Goal: Task Accomplishment & Management: Manage account settings

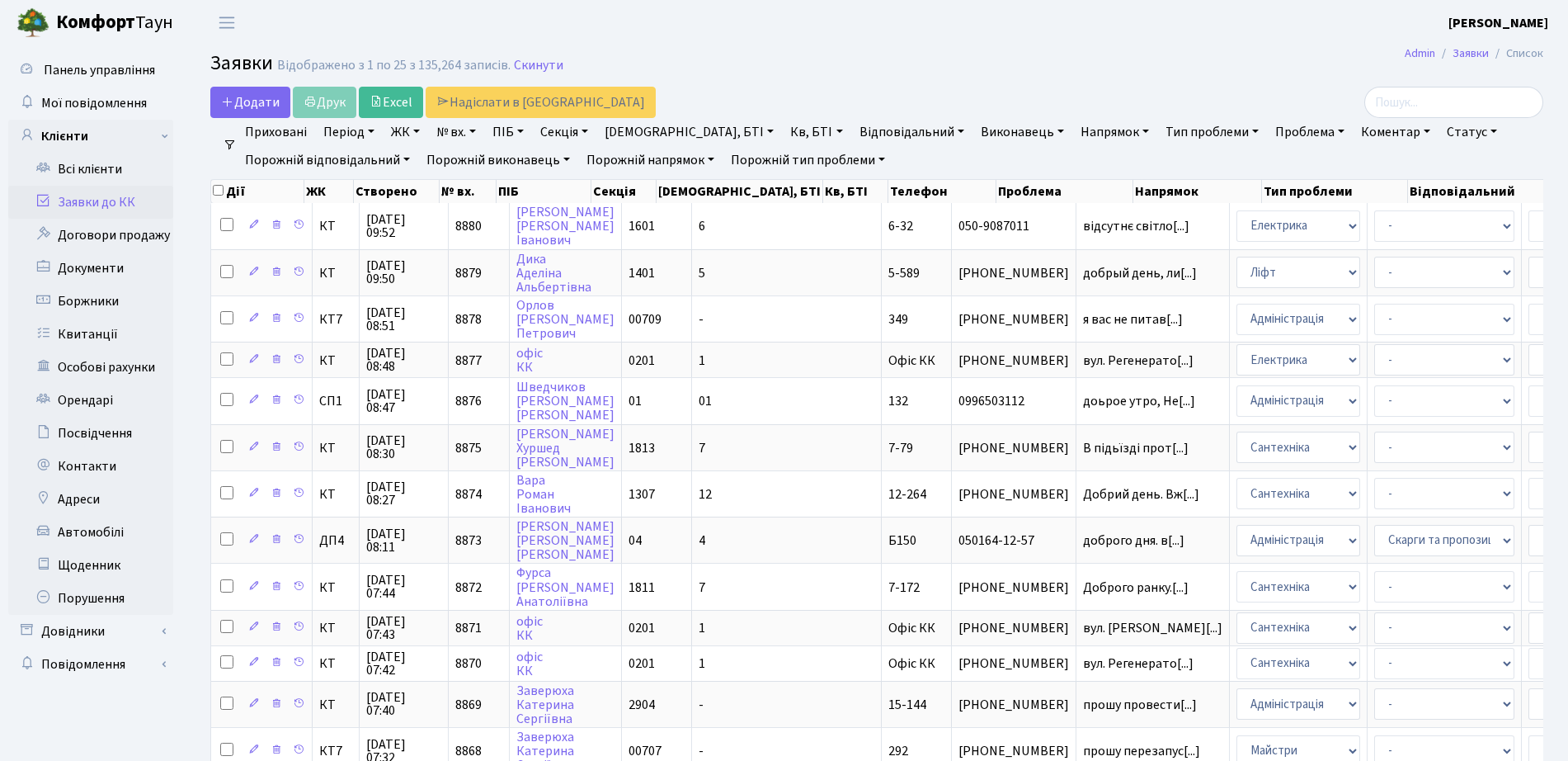
select select "25"
click at [104, 166] on link "Всі клієнти" at bounding box center [91, 169] width 165 height 33
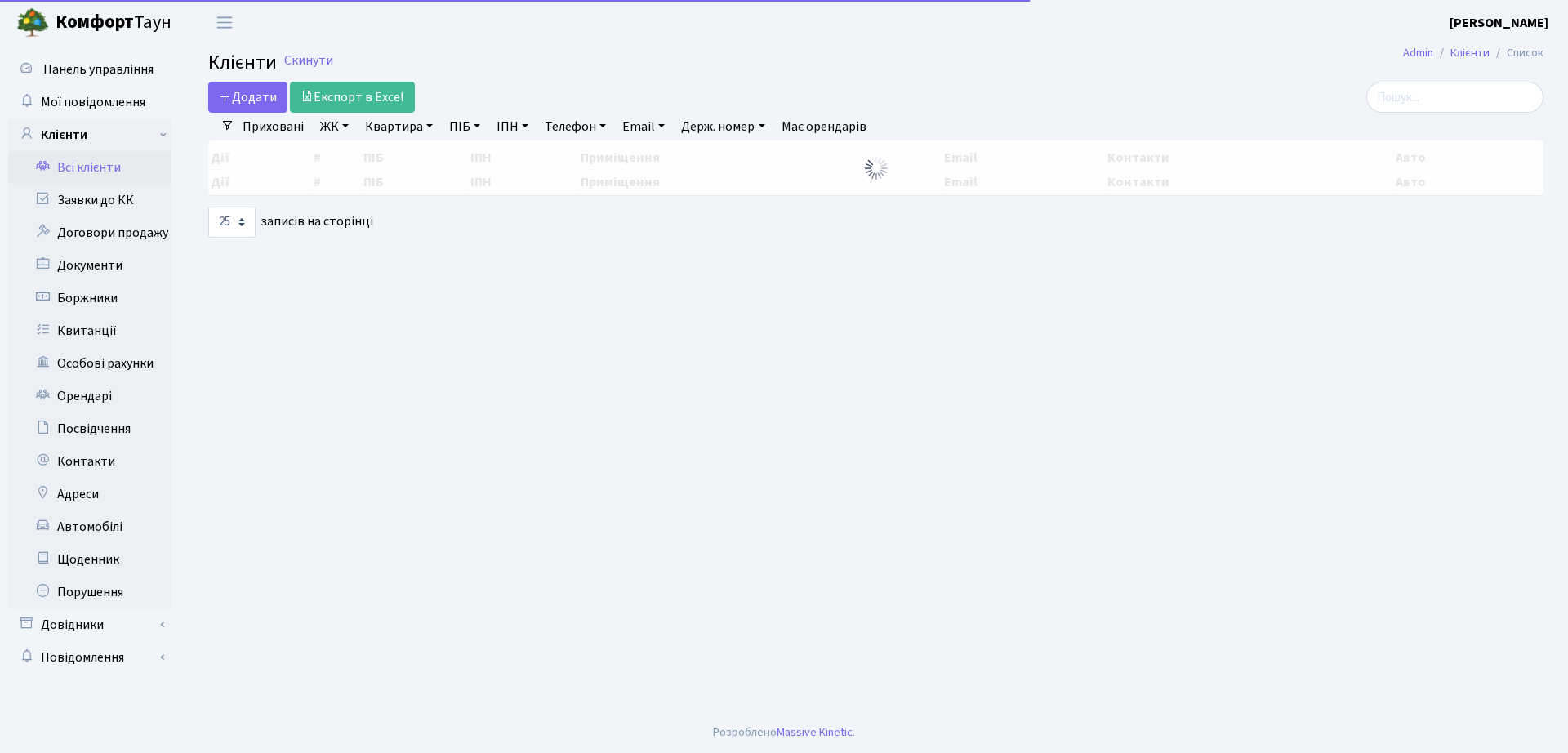
select select "25"
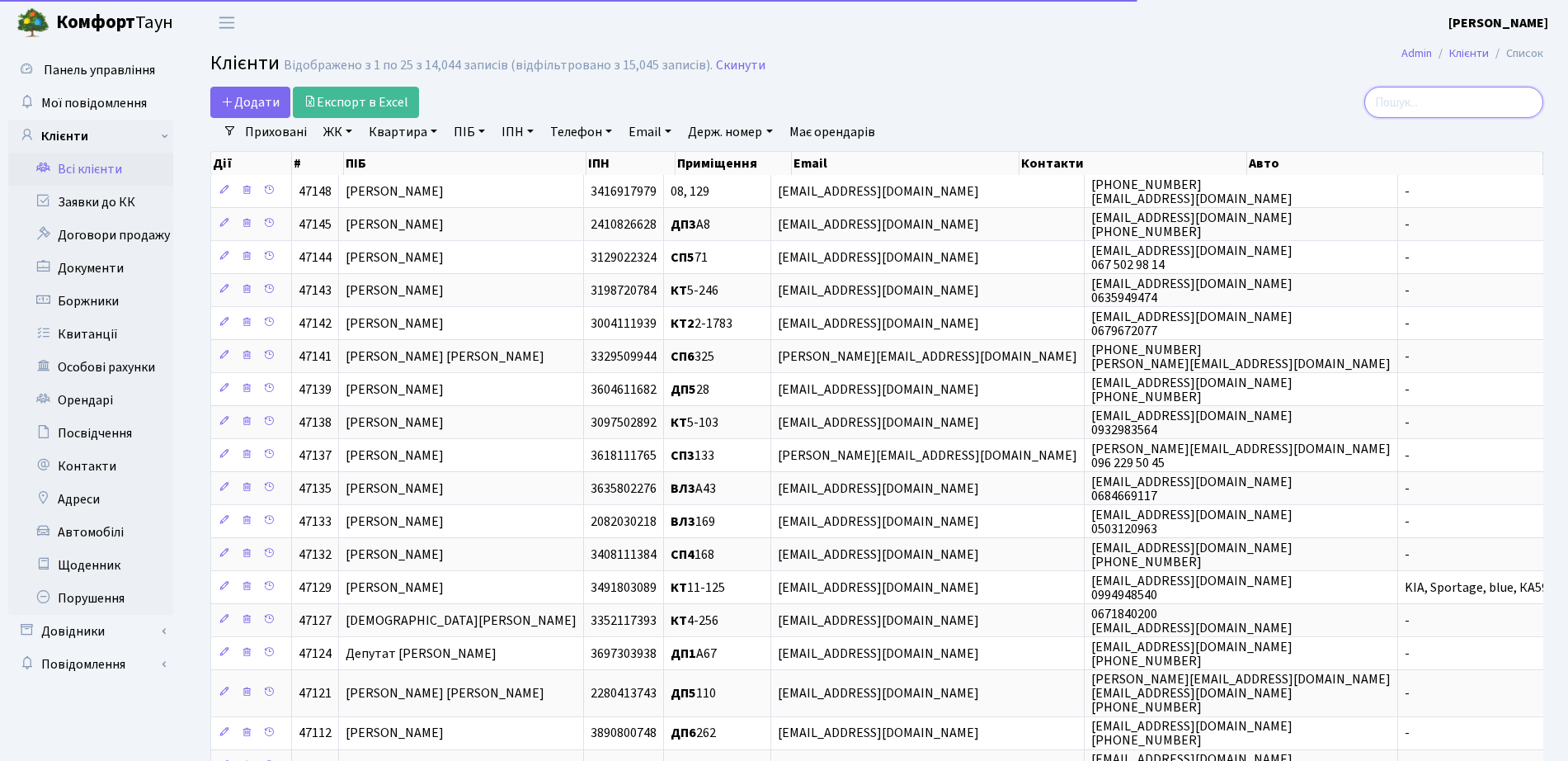
click at [1423, 98] on input "search" at bounding box center [1453, 102] width 179 height 32
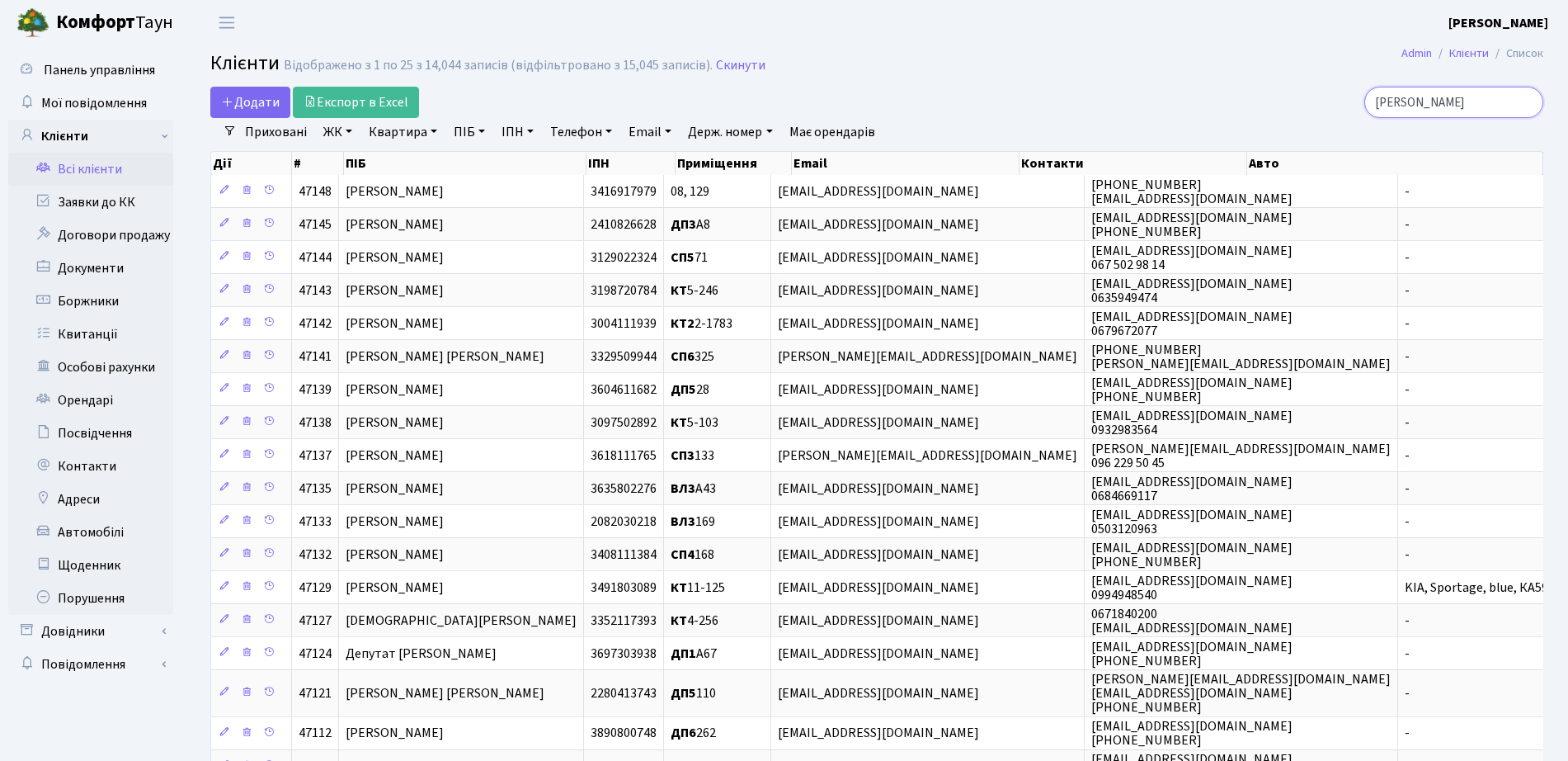
type input "деревянко"
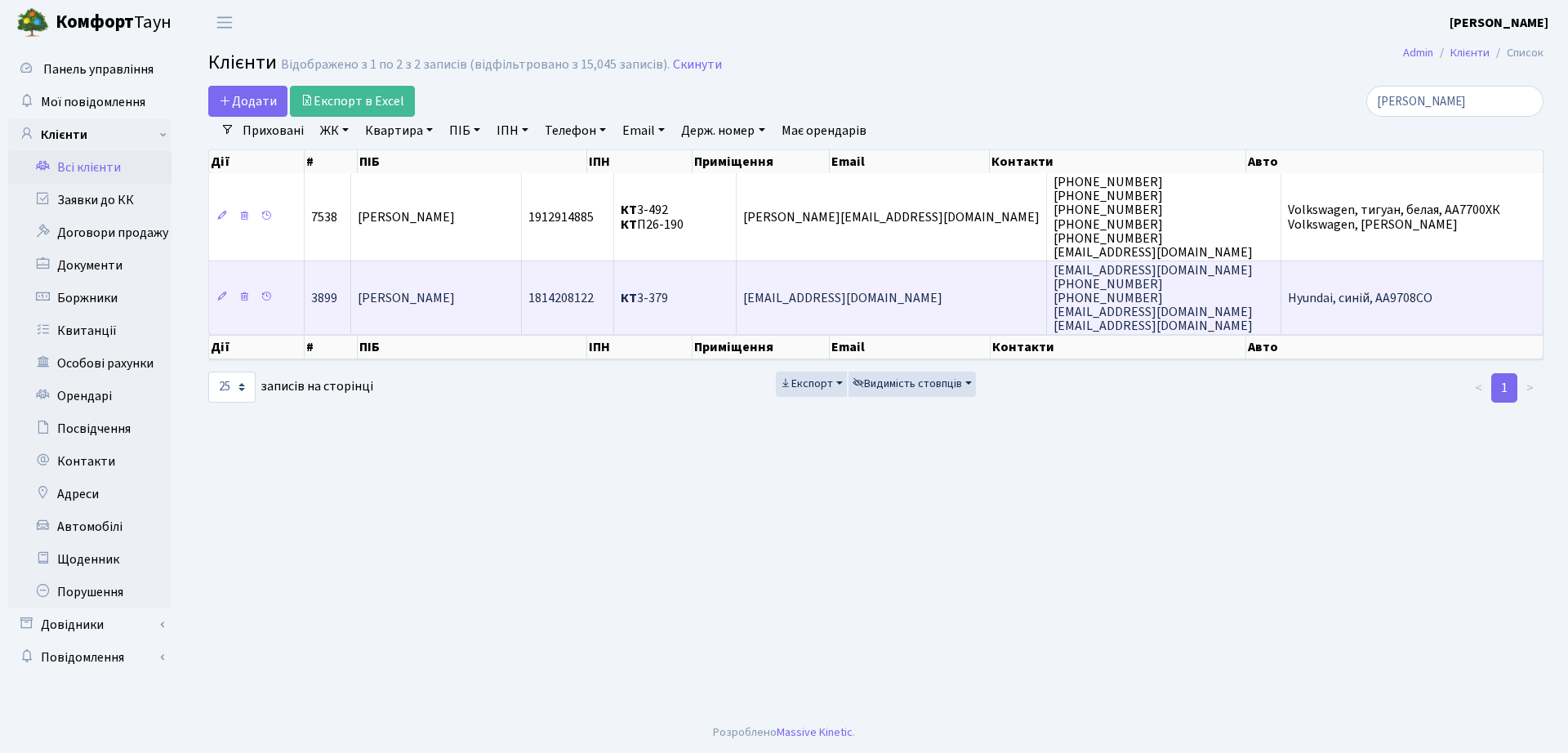
click at [497, 311] on td "Деревянко Алла Іванівна" at bounding box center [436, 298] width 171 height 74
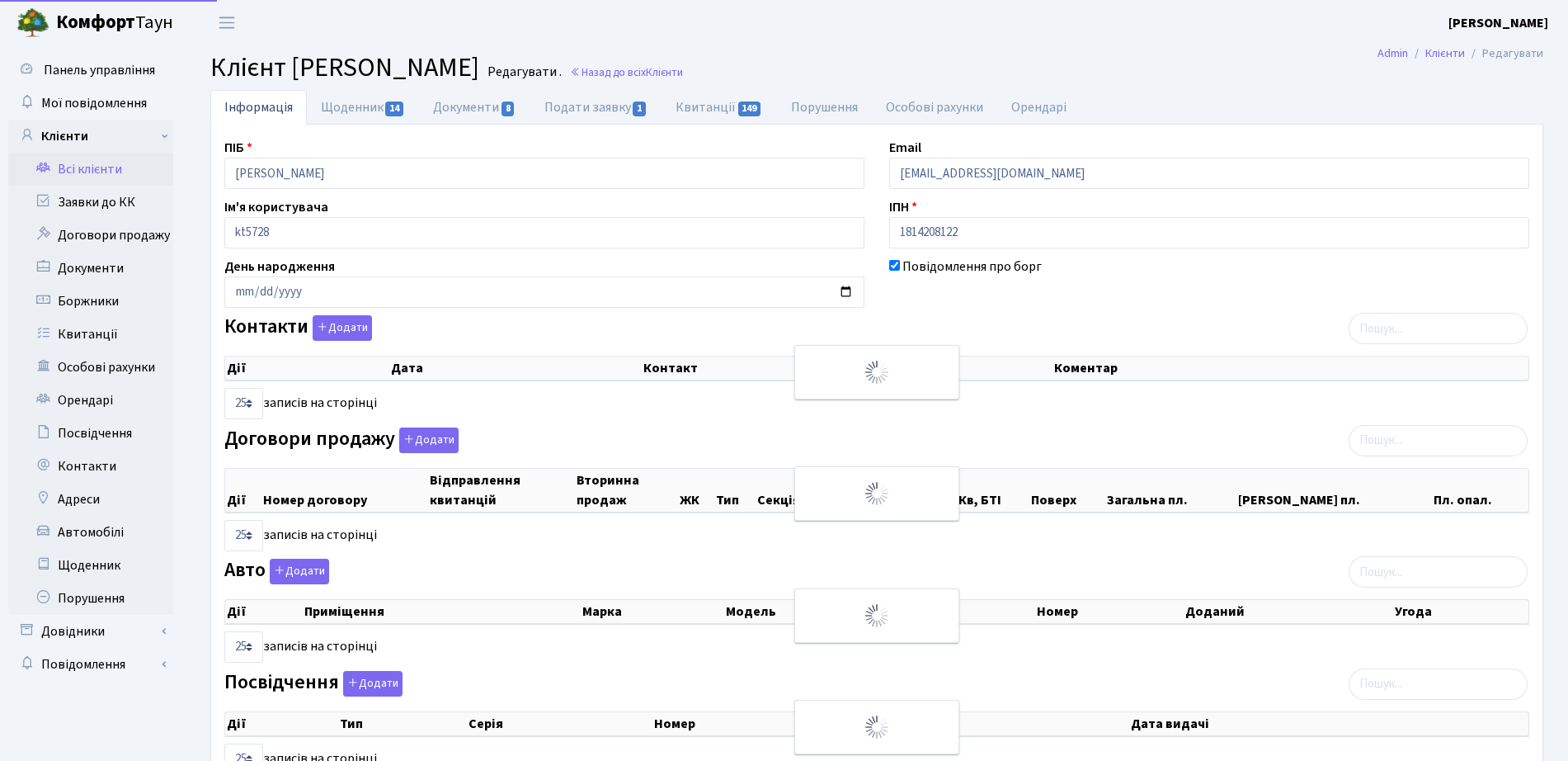
select select "25"
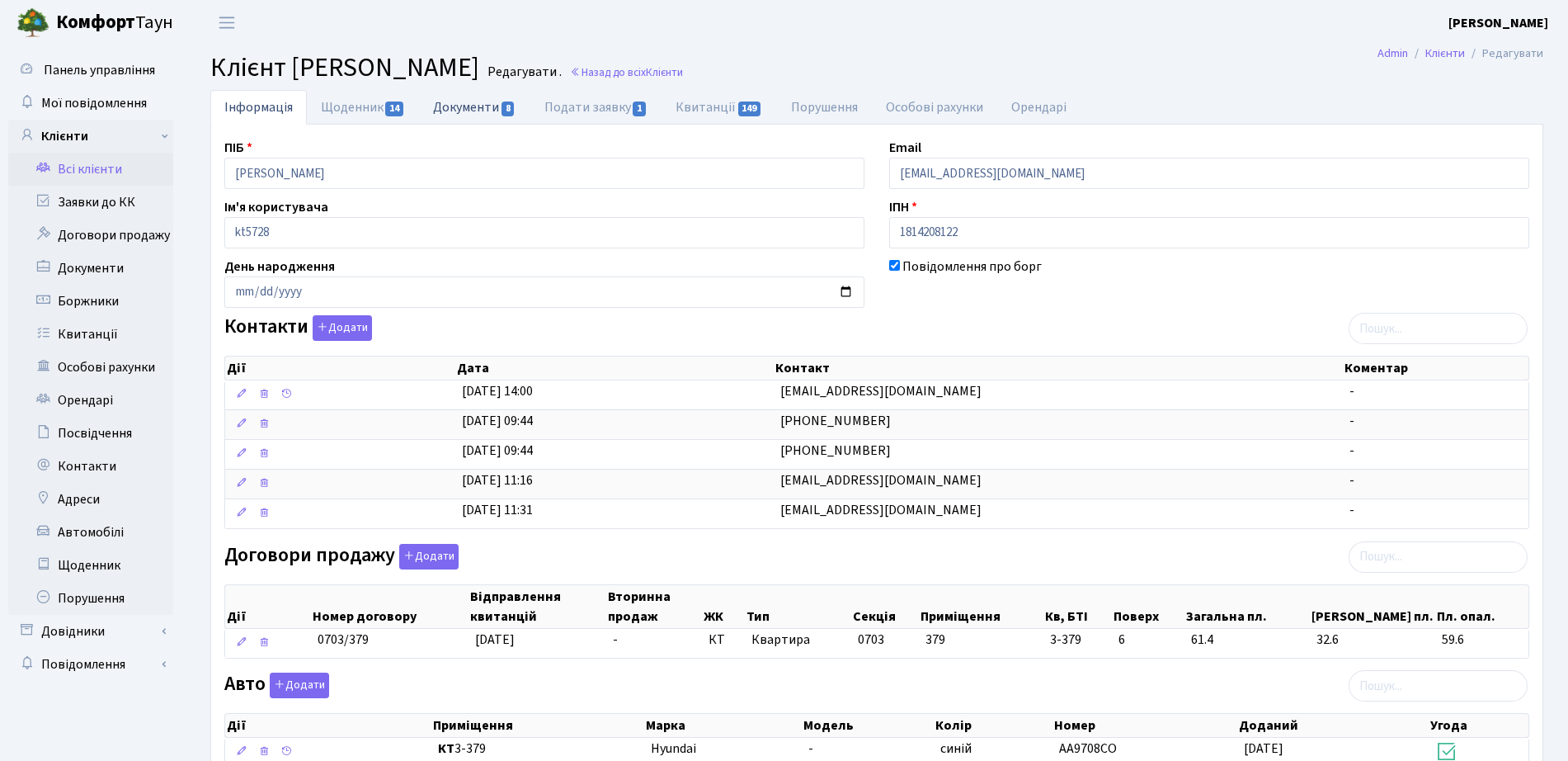
click at [463, 98] on link "Документи 8" at bounding box center [474, 107] width 110 height 33
select select "25"
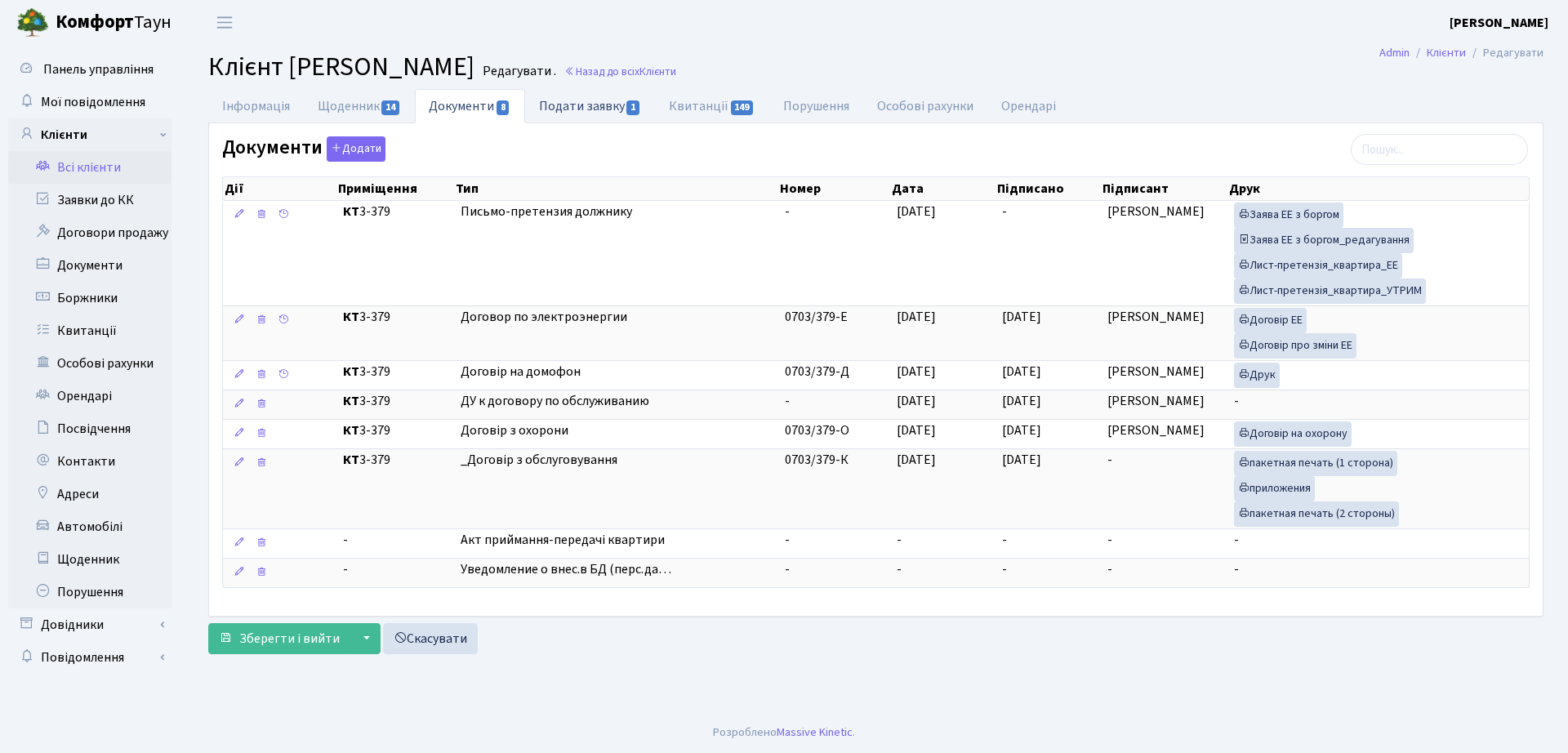
click at [605, 108] on link "Подати заявку 1" at bounding box center [590, 106] width 130 height 33
select select "25"
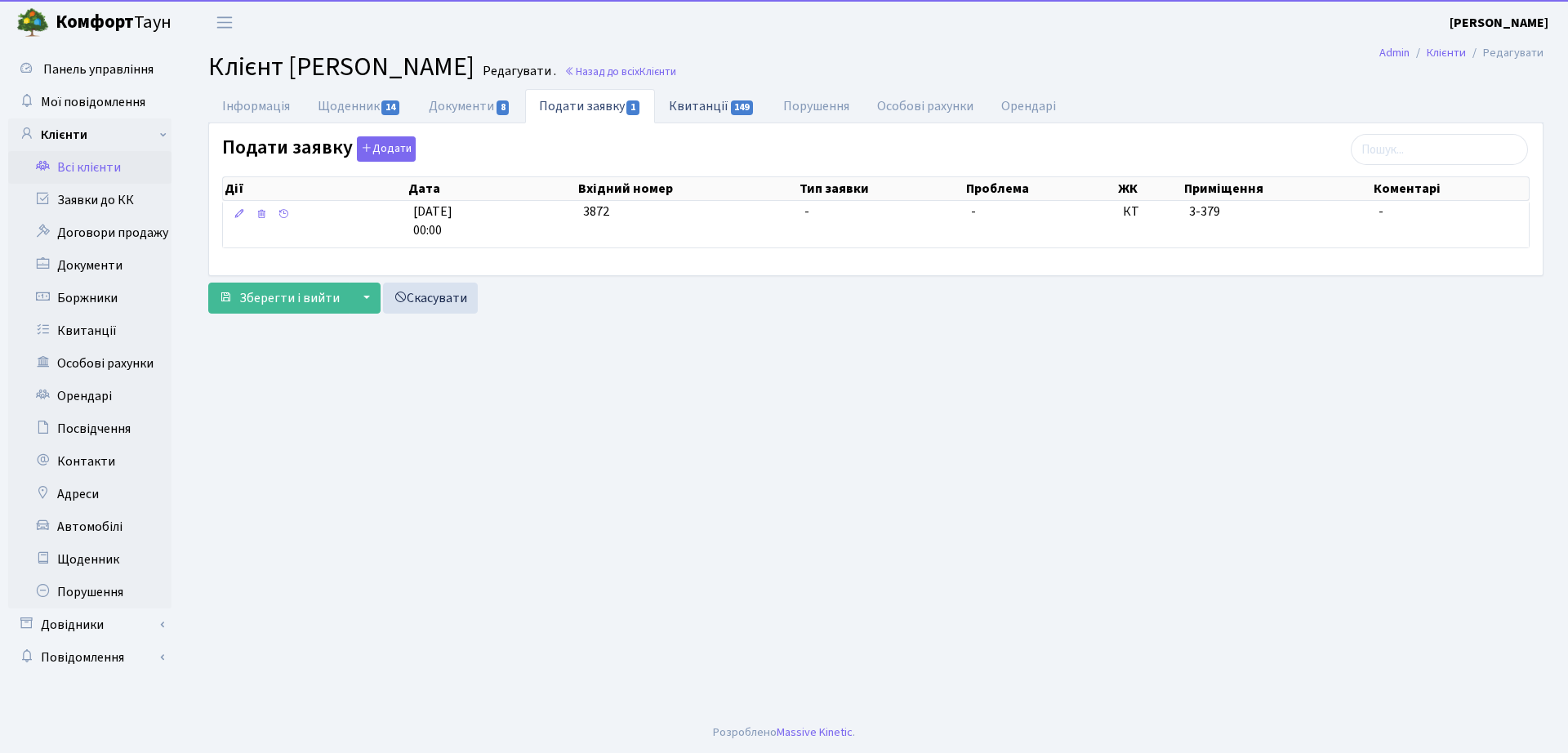
click at [730, 112] on link "Квитанції 149" at bounding box center [712, 106] width 114 height 33
select select "25"
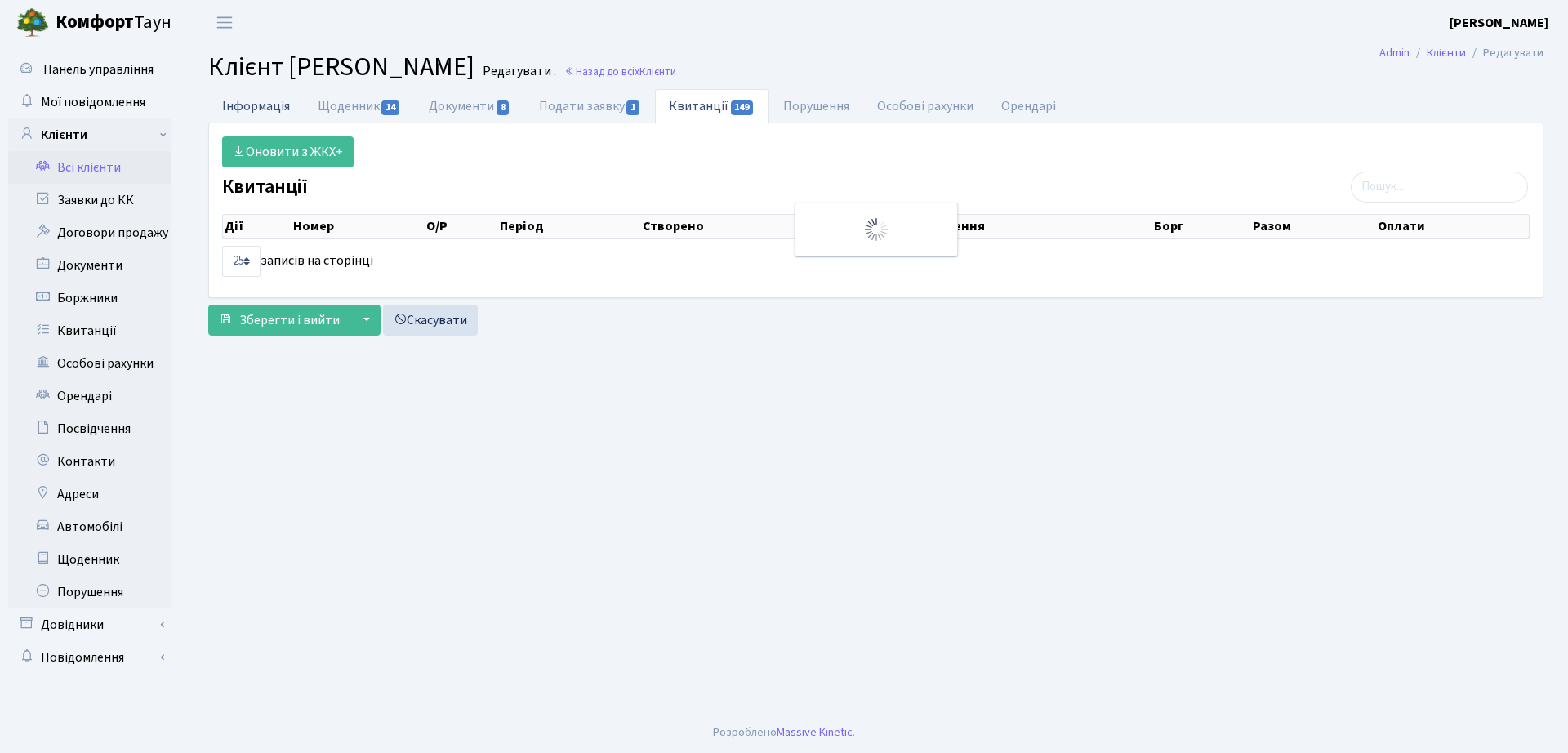
click at [249, 101] on link "Інформація" at bounding box center [256, 106] width 96 height 33
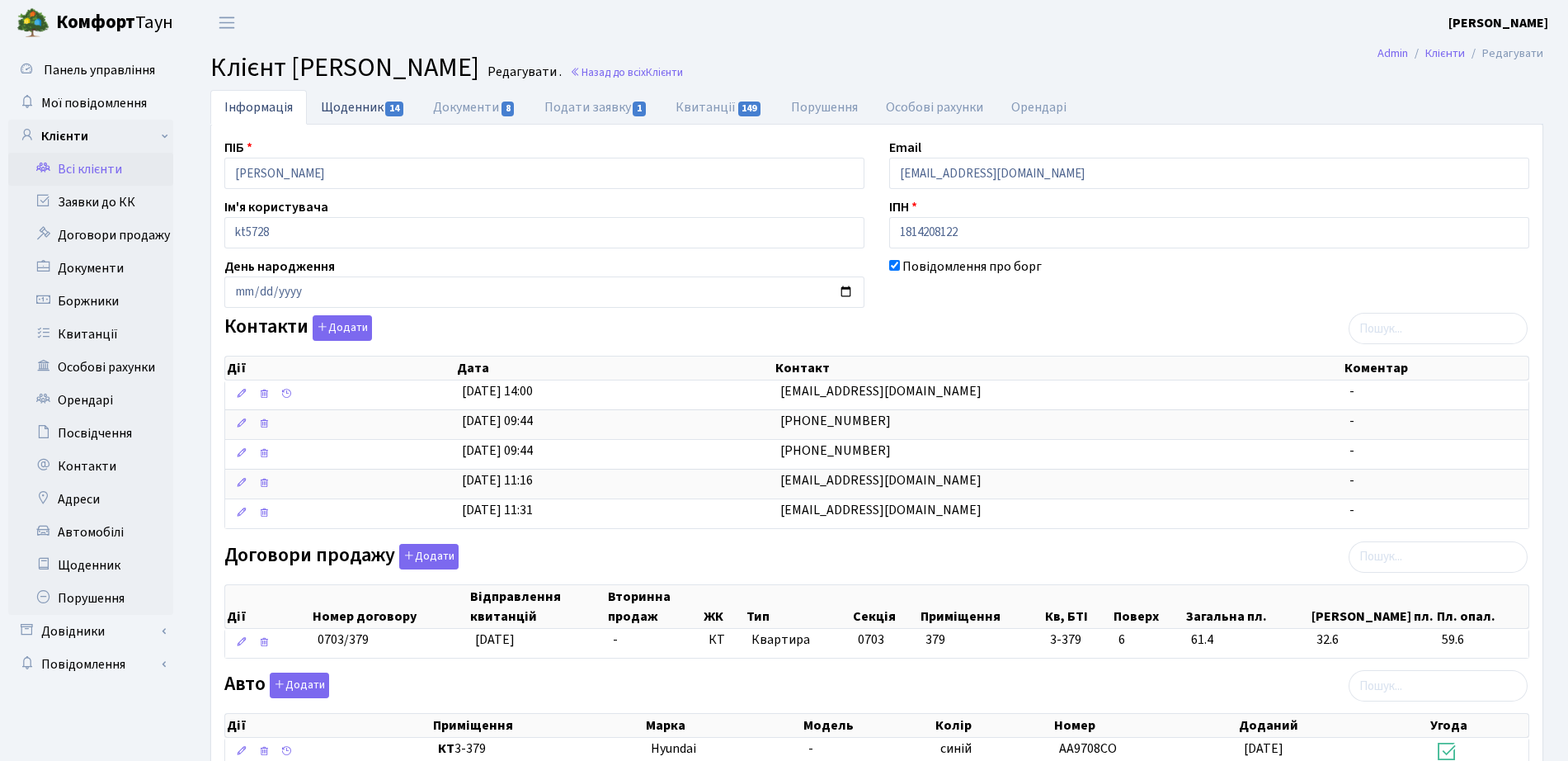
click at [382, 112] on link "Щоденник 14" at bounding box center [363, 107] width 112 height 33
select select "25"
